Goal: Find specific page/section: Find specific page/section

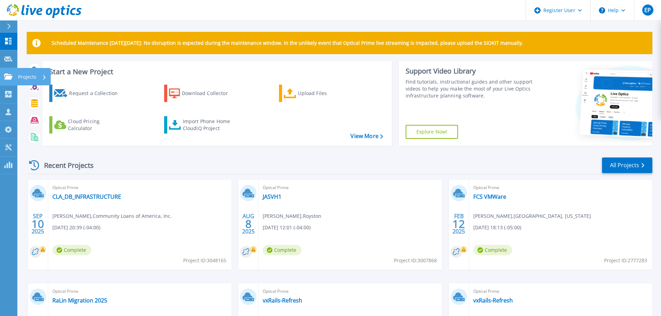
click at [9, 71] on link "Projects Projects" at bounding box center [8, 77] width 17 height 18
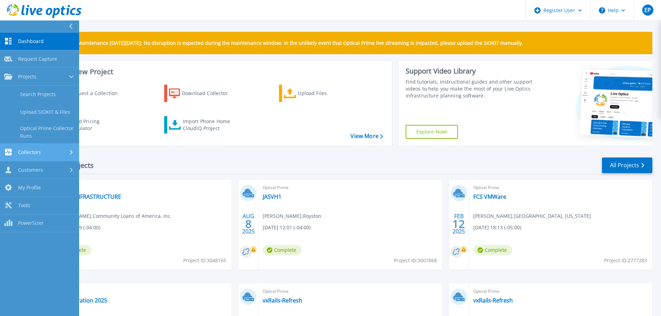
click at [37, 148] on link "Collectors Collectors" at bounding box center [39, 153] width 79 height 18
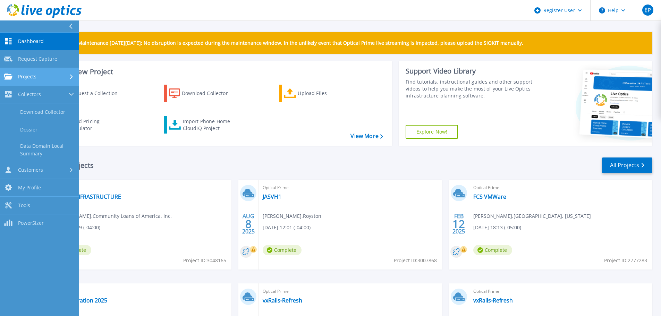
click at [33, 68] on link "Projects Projects" at bounding box center [39, 77] width 79 height 18
click at [34, 88] on link "Search Projects" at bounding box center [39, 95] width 79 height 18
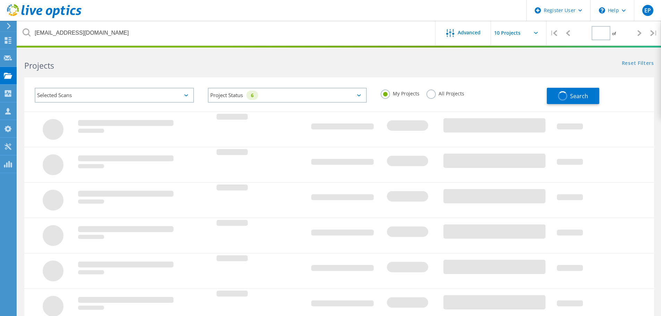
type input "1"
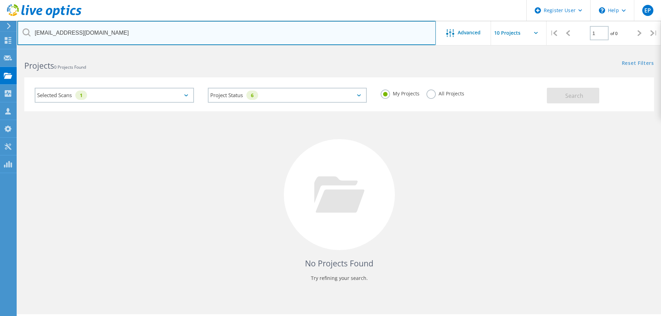
click at [128, 36] on input "[EMAIL_ADDRESS][DOMAIN_NAME]" at bounding box center [226, 33] width 418 height 24
